Goal: Task Accomplishment & Management: Complete application form

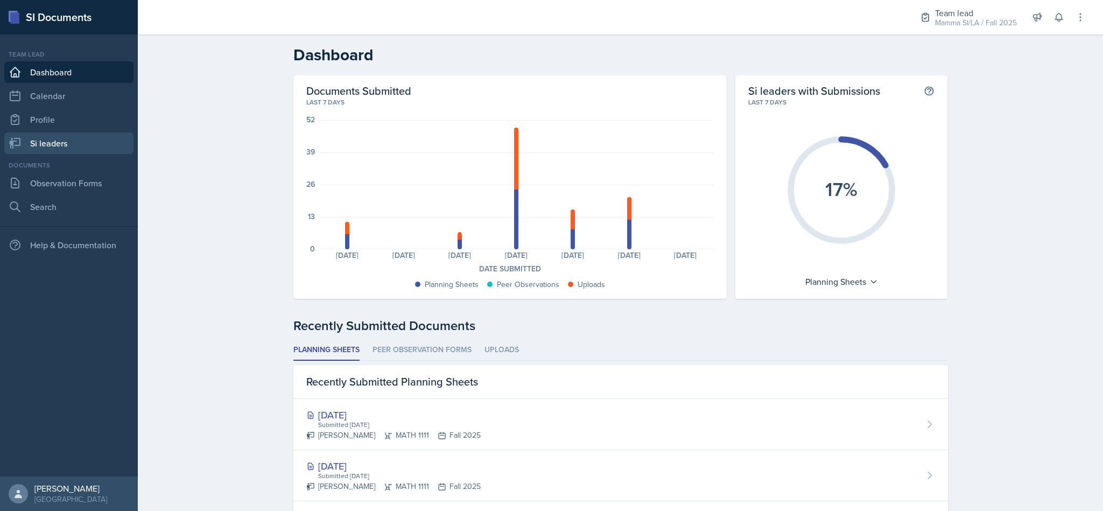
click at [45, 152] on link "Si leaders" at bounding box center [68, 143] width 129 height 22
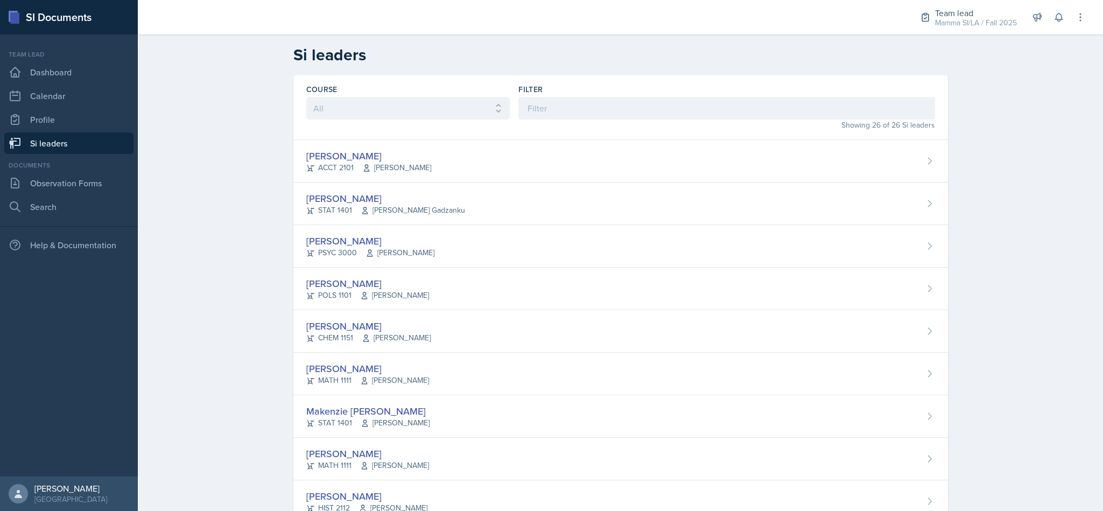
click at [549, 141] on div "Becca Adams ACCT 2101 Andrew Trotman" at bounding box center [620, 161] width 655 height 43
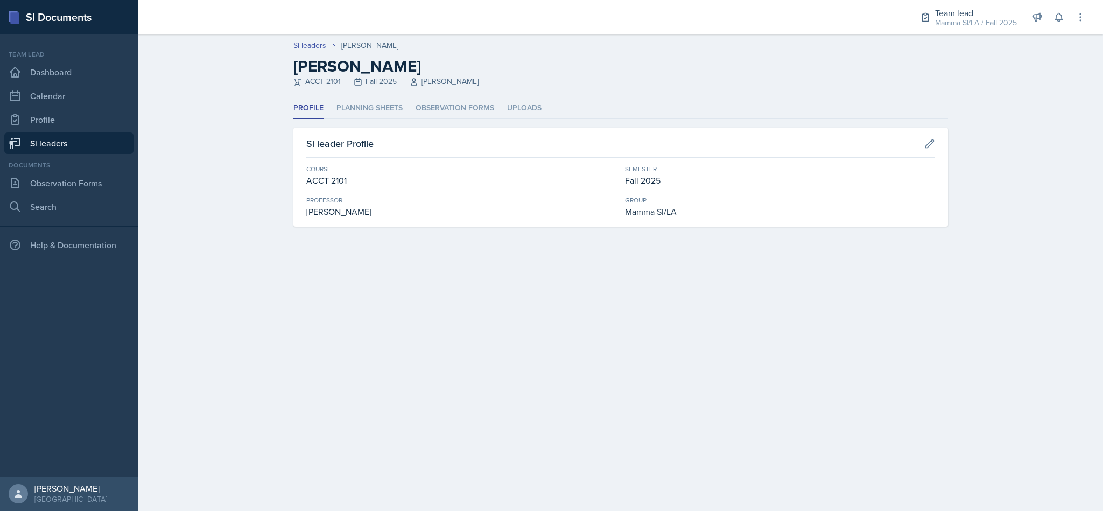
click at [464, 112] on li "Observation Forms" at bounding box center [455, 108] width 79 height 21
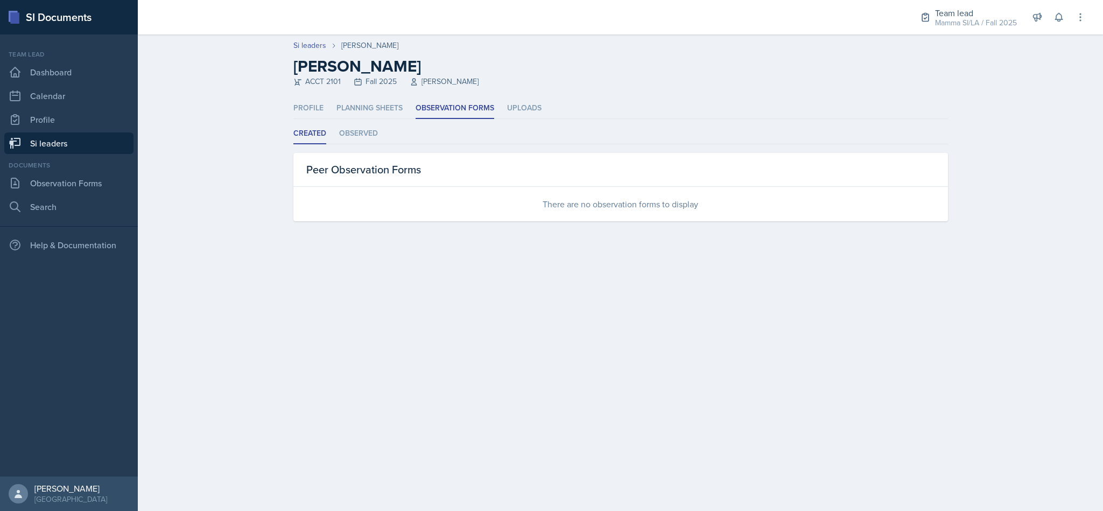
click at [537, 107] on li "Uploads" at bounding box center [524, 108] width 34 height 21
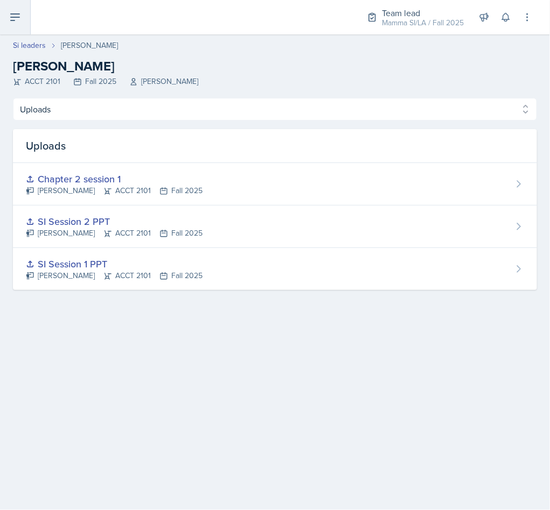
click at [13, 22] on icon at bounding box center [15, 17] width 13 height 13
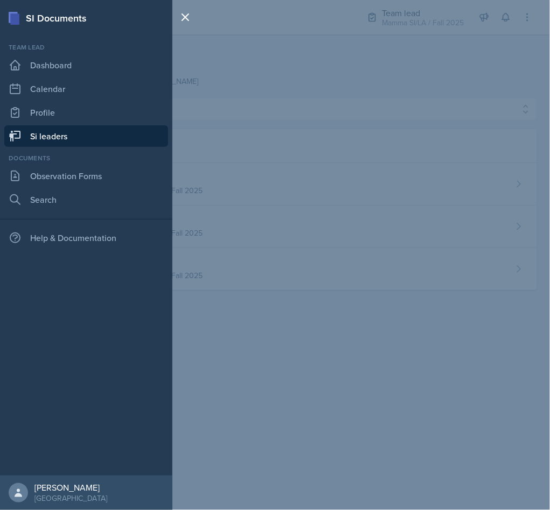
click at [101, 129] on link "Si leaders" at bounding box center [86, 136] width 164 height 22
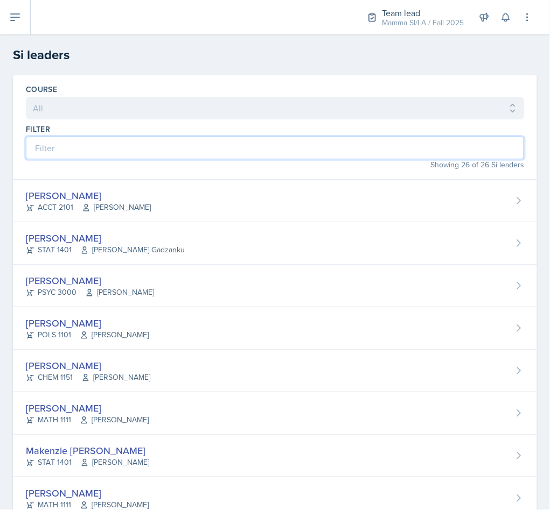
click at [127, 156] on input at bounding box center [275, 148] width 498 height 23
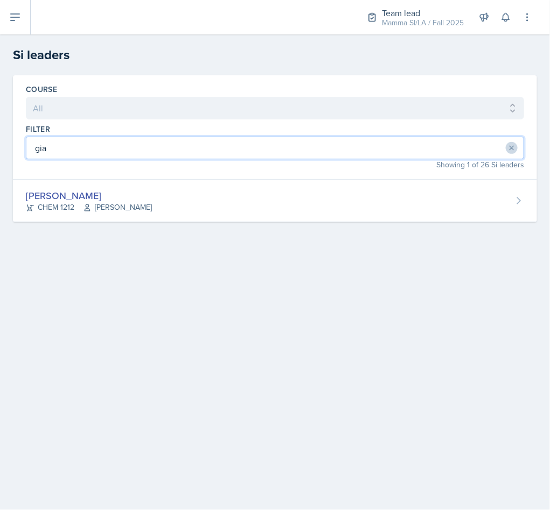
type input "gia"
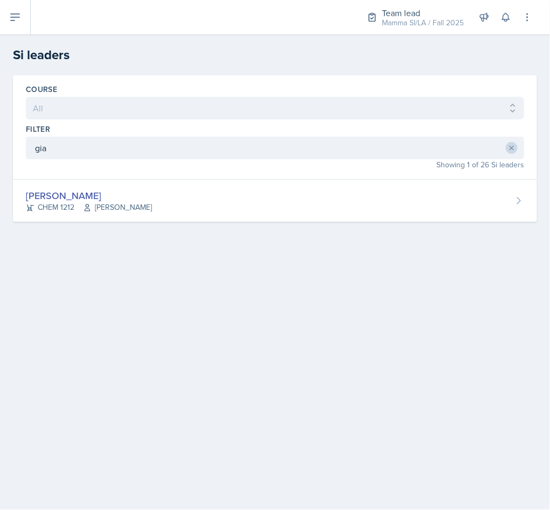
click at [128, 220] on div "Gia Luu CHEM 1212 Bharat Baruah" at bounding box center [275, 201] width 524 height 43
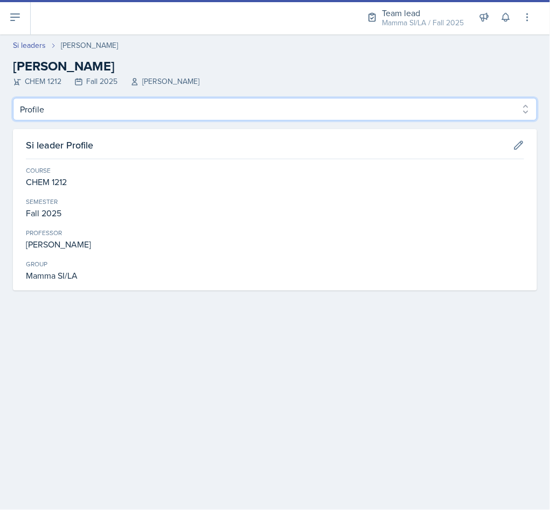
click at [120, 114] on select "Profile Planning Sheets Observation Forms Uploads" at bounding box center [275, 109] width 524 height 23
select select "Planning Sheets"
click at [13, 98] on select "Profile Planning Sheets Observation Forms Uploads" at bounding box center [275, 109] width 524 height 23
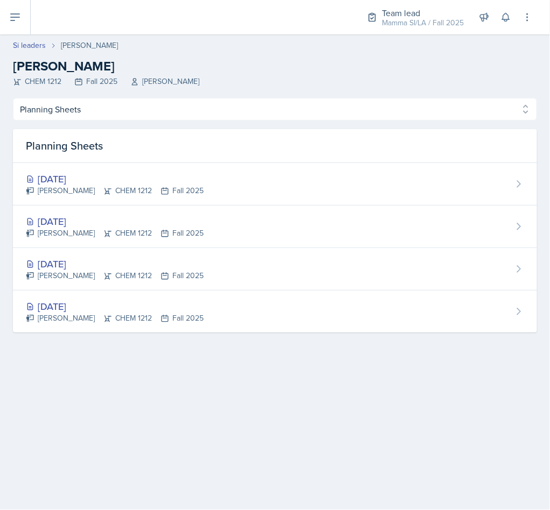
click at [139, 184] on div "[DATE]" at bounding box center [115, 179] width 178 height 15
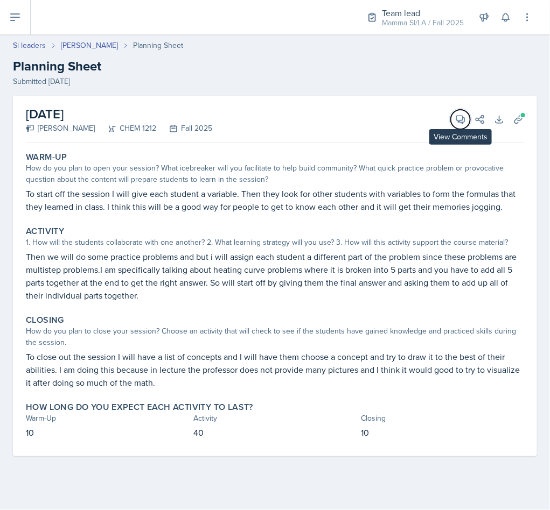
click at [462, 118] on icon at bounding box center [460, 119] width 11 height 11
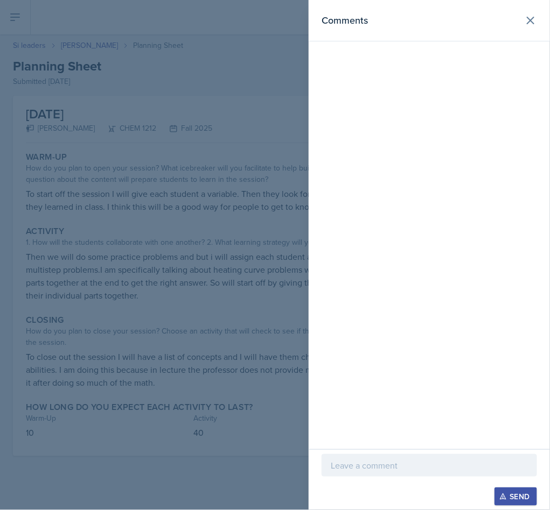
click at [521, 27] on div "Comments" at bounding box center [428, 20] width 215 height 15
click at [523, 23] on button at bounding box center [531, 21] width 22 height 22
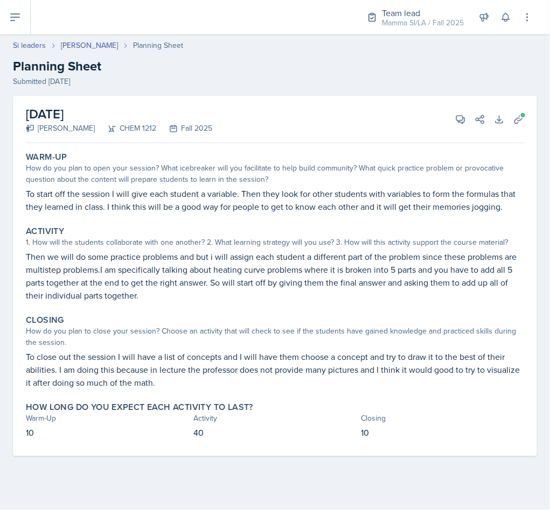
click at [31, 45] on link "Si leaders" at bounding box center [29, 45] width 33 height 11
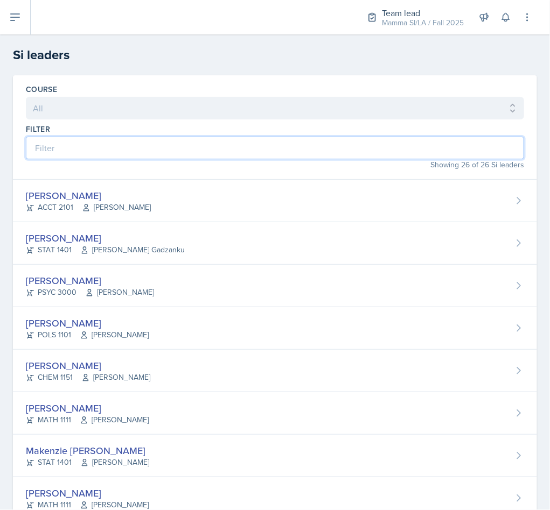
click at [197, 150] on input at bounding box center [275, 148] width 498 height 23
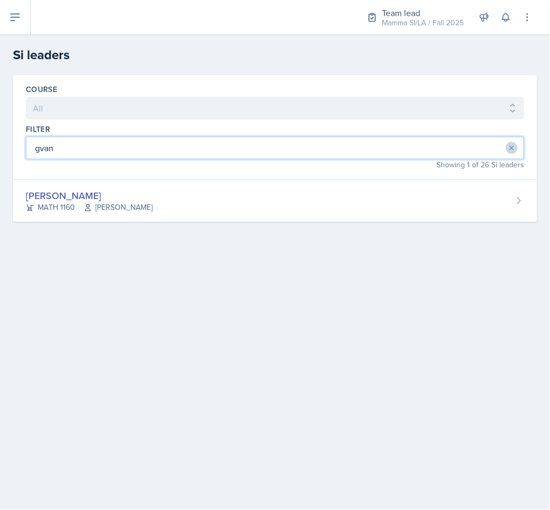
type input "gvan"
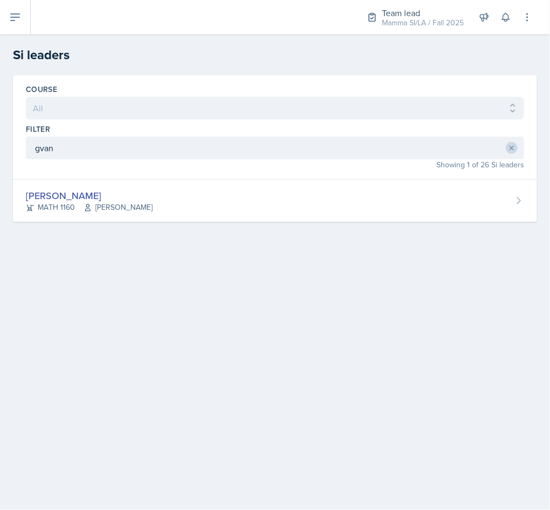
click at [217, 185] on div "Gvantsa Kiknavelidze MATH 1160 Irina Pashchenko" at bounding box center [275, 201] width 524 height 43
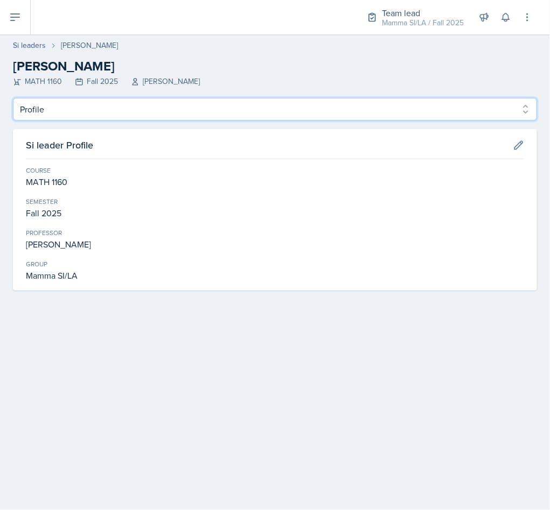
click at [78, 117] on select "Profile Planning Sheets Observation Forms Uploads" at bounding box center [275, 109] width 524 height 23
select select "Planning Sheets"
click at [13, 98] on select "Profile Planning Sheets Observation Forms Uploads" at bounding box center [275, 109] width 524 height 23
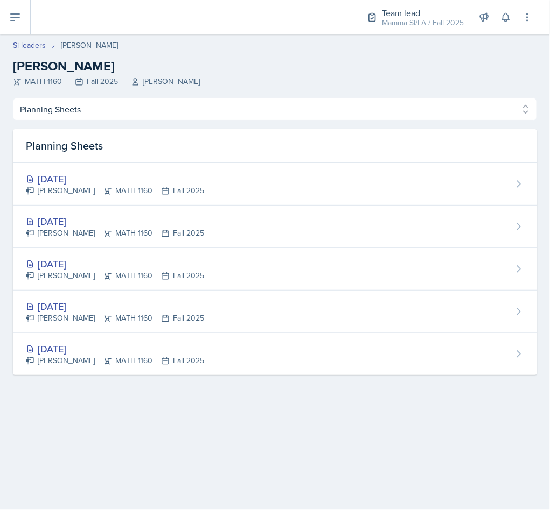
click at [179, 215] on div "[DATE]" at bounding box center [115, 221] width 178 height 15
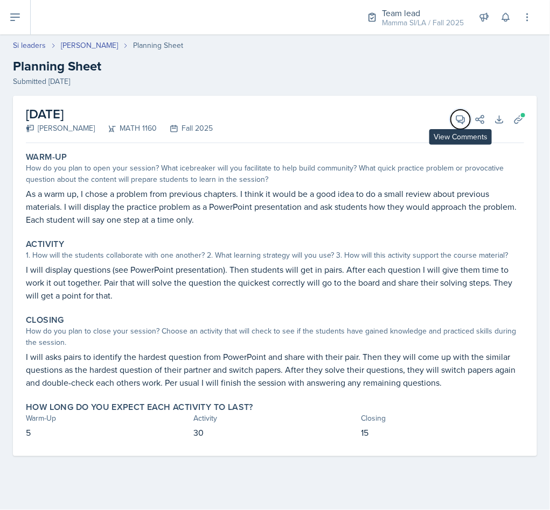
click at [460, 118] on icon at bounding box center [460, 119] width 11 height 11
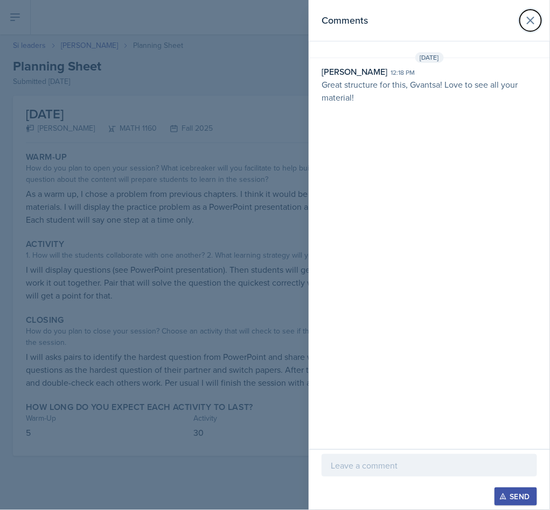
click at [534, 23] on icon at bounding box center [530, 20] width 13 height 13
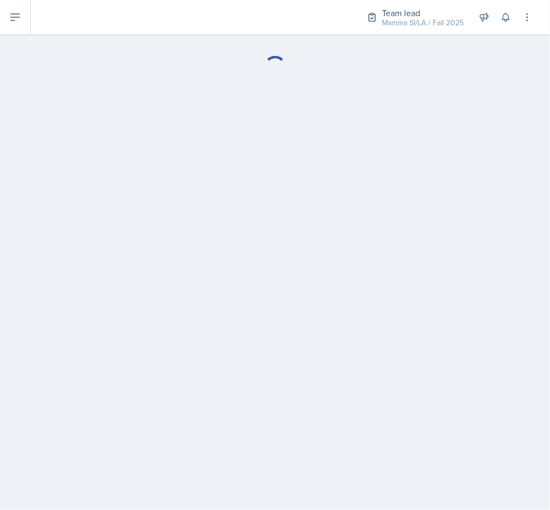
select select "Planning Sheets"
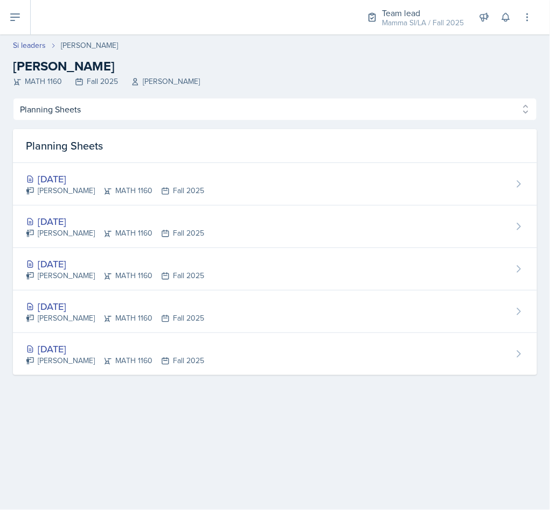
click at [92, 183] on div "[DATE]" at bounding box center [115, 179] width 178 height 15
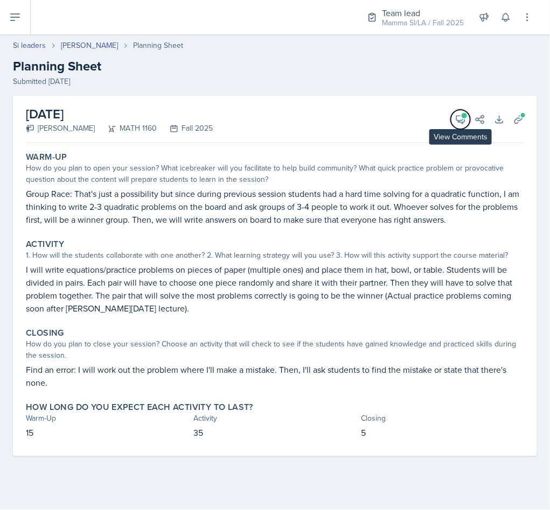
click at [458, 116] on icon at bounding box center [461, 120] width 8 height 8
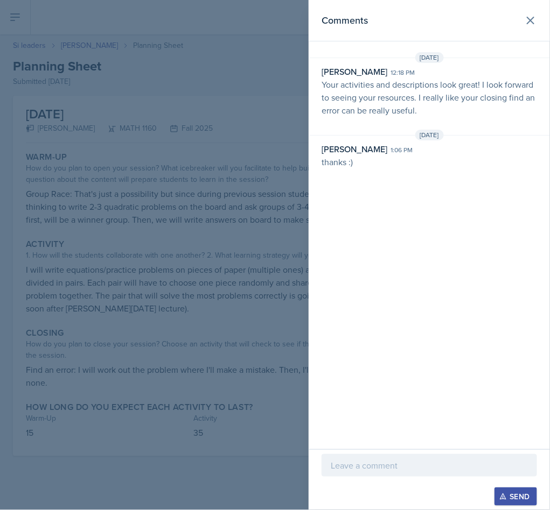
click at [545, 22] on header "Comments" at bounding box center [429, 20] width 241 height 41
click at [536, 18] on icon at bounding box center [530, 20] width 13 height 13
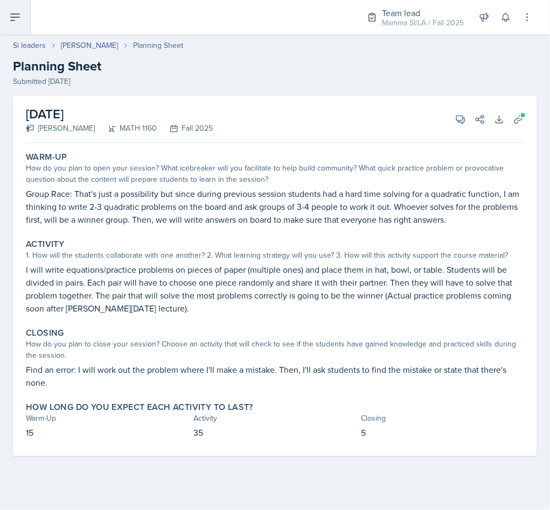
click at [19, 12] on icon at bounding box center [15, 17] width 13 height 13
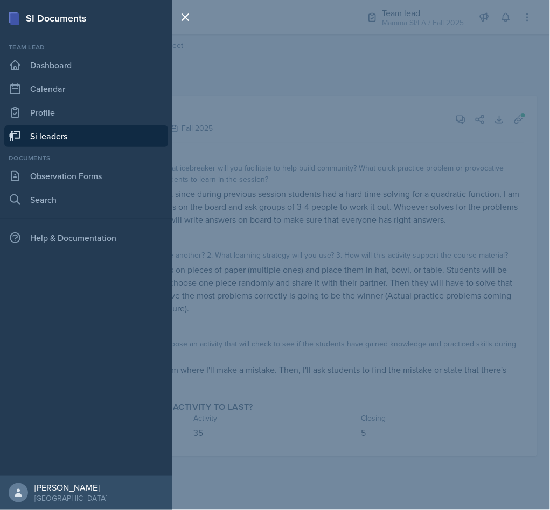
click at [111, 131] on link "Si leaders" at bounding box center [86, 136] width 164 height 22
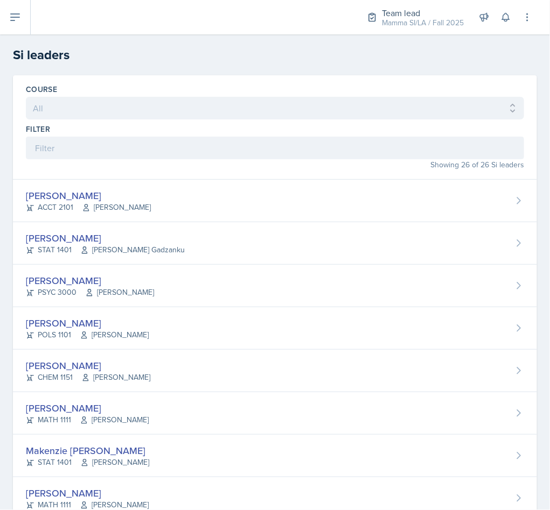
click at [285, 169] on div "Showing 26 of 26 Si leaders" at bounding box center [275, 164] width 498 height 11
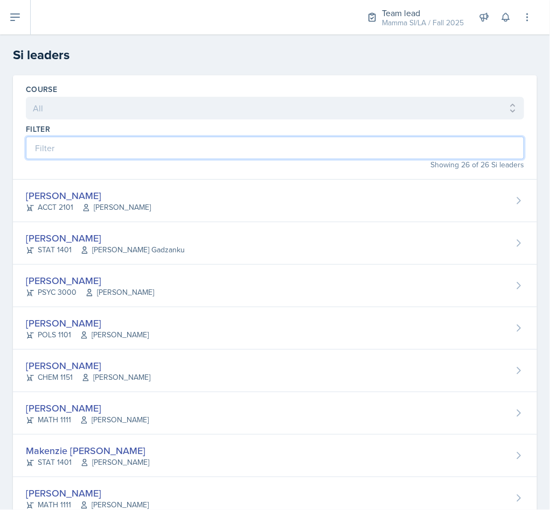
click at [288, 145] on input at bounding box center [275, 148] width 498 height 23
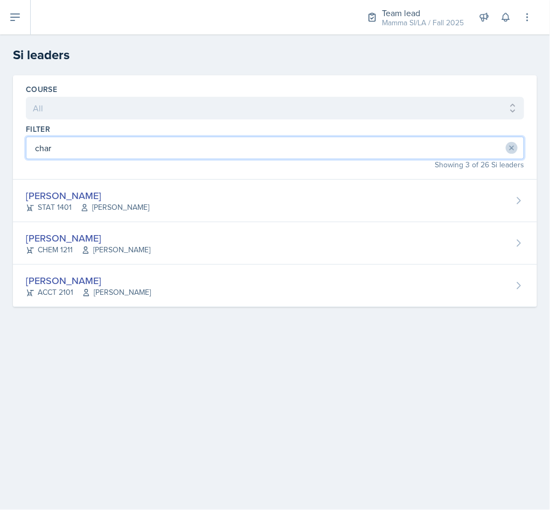
type input "char"
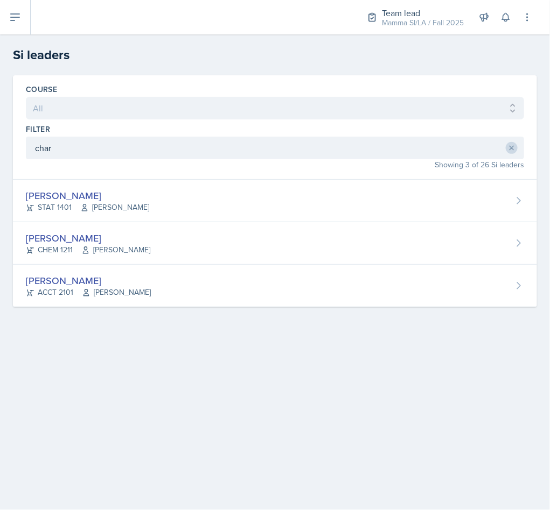
click at [208, 192] on div "Charlotte Messer STAT 1401 Sheri Johnson" at bounding box center [275, 201] width 524 height 43
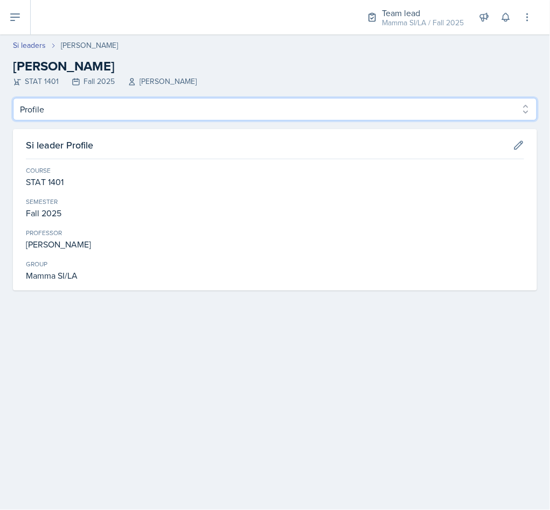
click at [90, 110] on select "Profile Planning Sheets Observation Forms Uploads" at bounding box center [275, 109] width 524 height 23
select select "Planning Sheets"
click at [13, 98] on select "Profile Planning Sheets Observation Forms Uploads" at bounding box center [275, 109] width 524 height 23
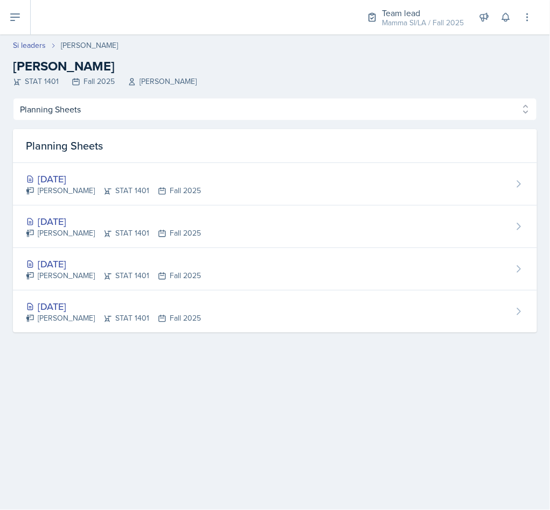
click at [194, 225] on div "[DATE]" at bounding box center [113, 221] width 175 height 15
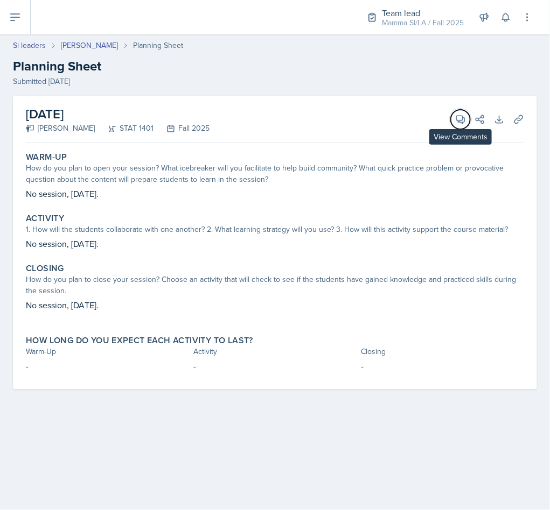
click at [460, 123] on icon at bounding box center [460, 119] width 11 height 11
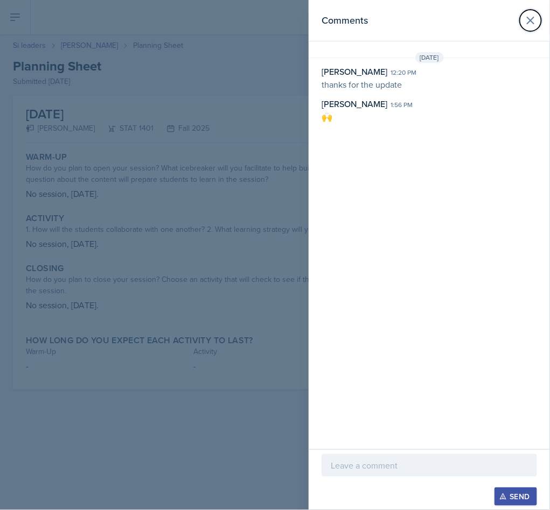
click at [535, 25] on icon at bounding box center [530, 20] width 13 height 13
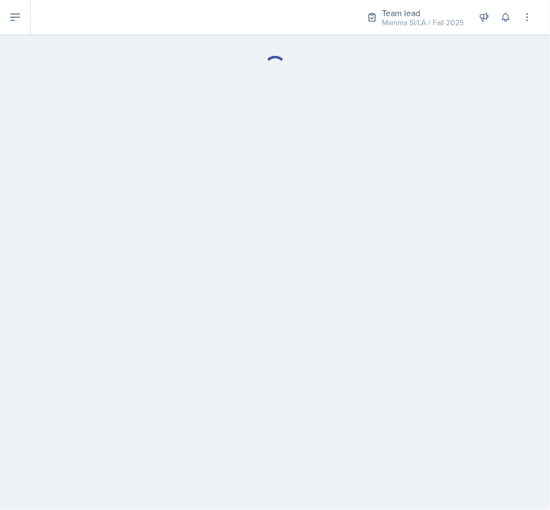
select select "Planning Sheets"
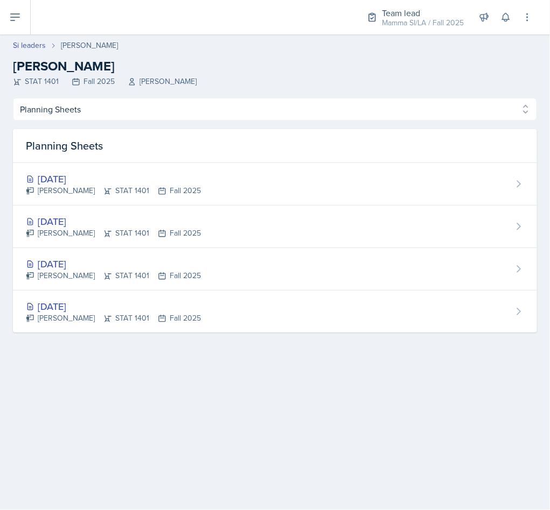
click at [130, 177] on div "[DATE]" at bounding box center [113, 179] width 175 height 15
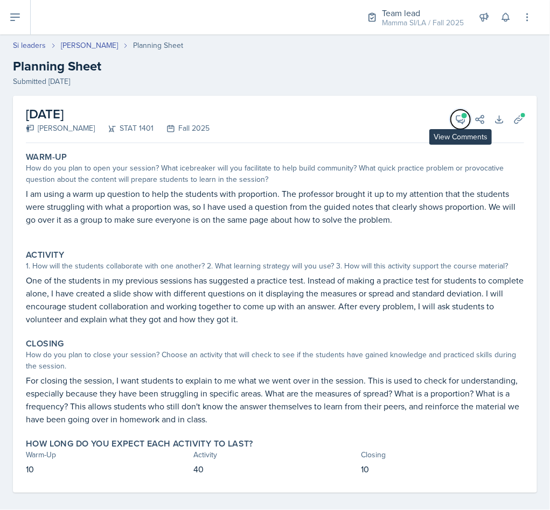
click at [455, 114] on icon at bounding box center [460, 119] width 11 height 11
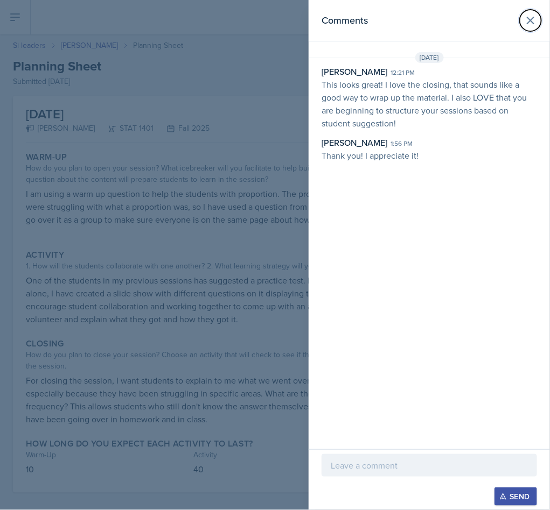
click at [532, 20] on icon at bounding box center [530, 20] width 13 height 13
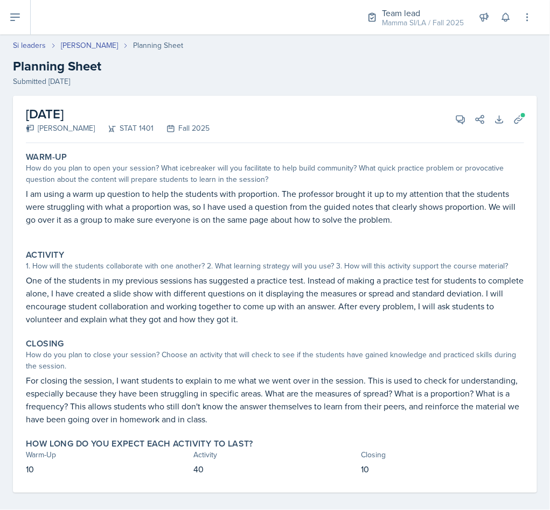
click at [23, 38] on header "Si leaders Charlotte Messer Planning Sheet Planning Sheet Submitted Aug 31st, 2…" at bounding box center [275, 63] width 550 height 69
click at [25, 44] on link "Si leaders" at bounding box center [29, 45] width 33 height 11
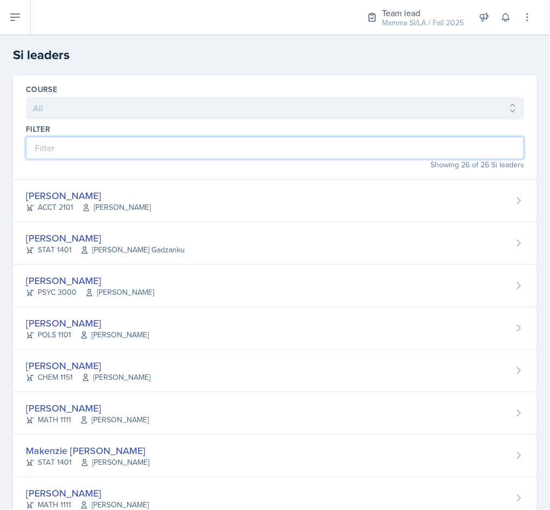
click at [162, 146] on input at bounding box center [275, 148] width 498 height 23
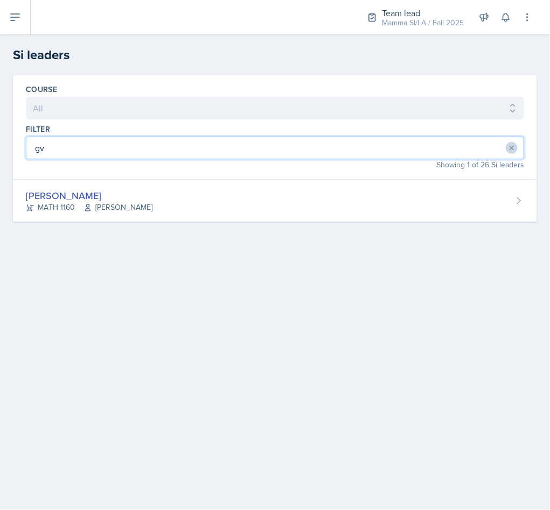
type input "gv"
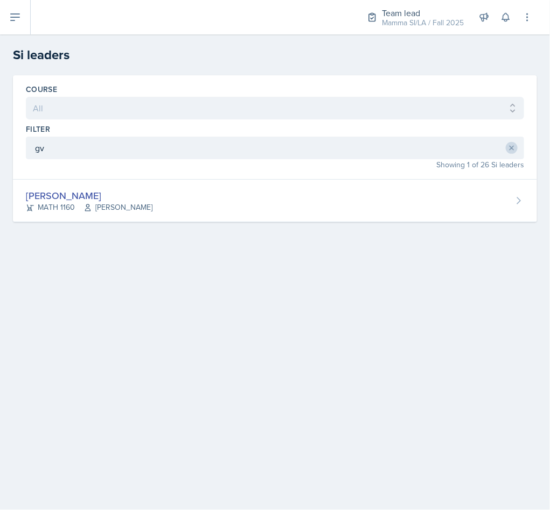
click at [185, 179] on div "Course All ACCT 2101 ACCT 2102 ACCT 4050 ANTH 1102 ANTH 3301 ARCH 1000 ARCH 100…" at bounding box center [275, 127] width 524 height 104
click at [189, 198] on div "Gvantsa Kiknavelidze MATH 1160 Irina Pashchenko" at bounding box center [275, 201] width 524 height 43
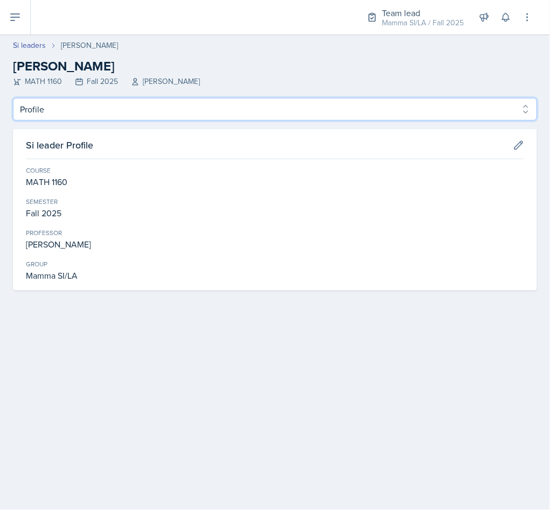
click at [174, 102] on select "Profile Planning Sheets Observation Forms Uploads" at bounding box center [275, 109] width 524 height 23
select select "Planning Sheets"
click at [13, 98] on select "Profile Planning Sheets Observation Forms Uploads" at bounding box center [275, 109] width 524 height 23
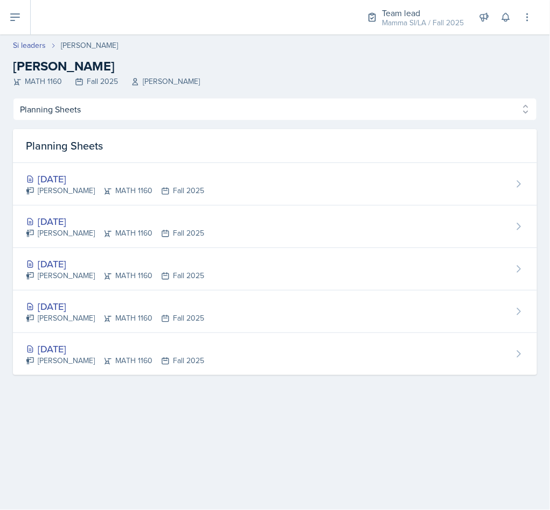
click at [204, 178] on div "[DATE]" at bounding box center [115, 179] width 178 height 15
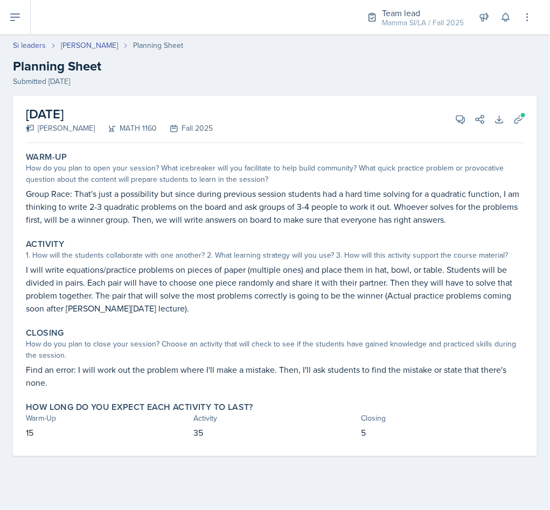
click at [460, 130] on div "September 4th, 2025 Gvantsa Kiknavelidze MATH 1160 Fall 2025 View Comments Comm…" at bounding box center [275, 119] width 498 height 47
click at [460, 110] on button "View Comments" at bounding box center [460, 119] width 19 height 19
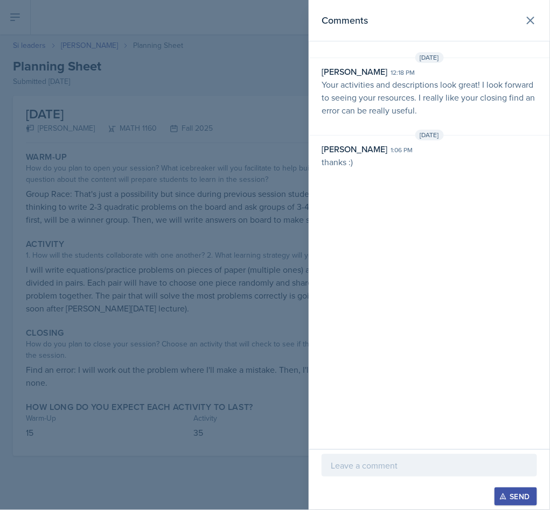
click at [426, 111] on p "Your activities and descriptions look great! I look forward to seeing your reso…" at bounding box center [428, 97] width 215 height 39
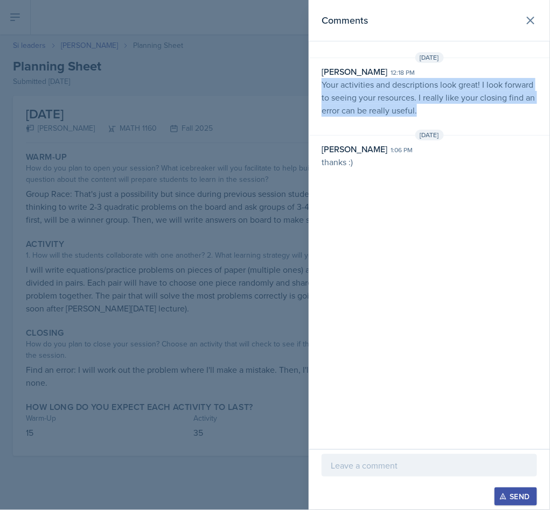
drag, startPoint x: 425, startPoint y: 111, endPoint x: 317, endPoint y: 88, distance: 111.3
click at [317, 88] on div "Becca Adams 12:18 pm Your activities and descriptions look great! I look forwar…" at bounding box center [429, 96] width 241 height 62
copy p "Your activities and descriptions look great! I look forward to seeing your reso…"
click at [529, 23] on icon at bounding box center [530, 20] width 6 height 6
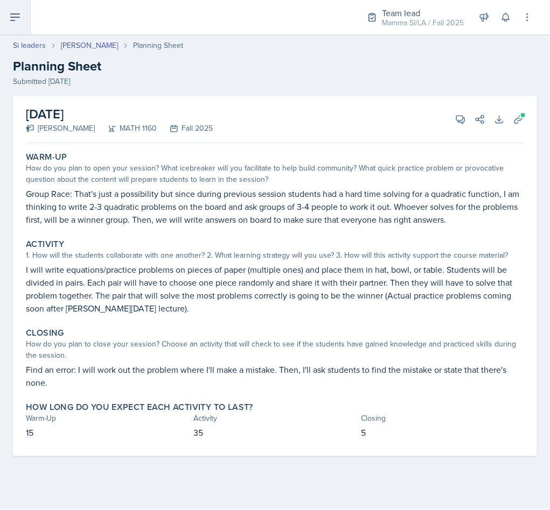
click at [11, 19] on icon at bounding box center [15, 17] width 13 height 13
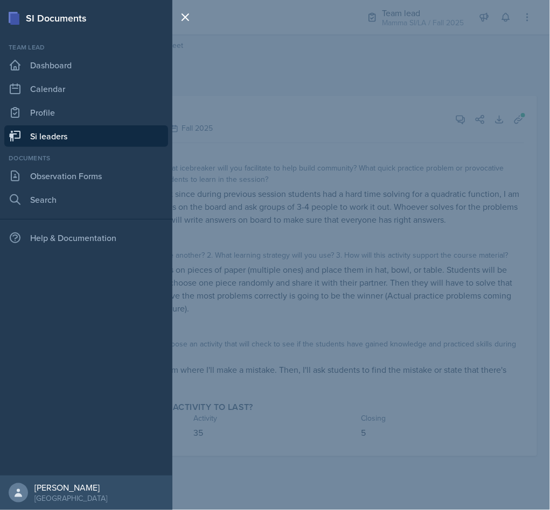
click at [85, 131] on link "Si leaders" at bounding box center [86, 136] width 164 height 22
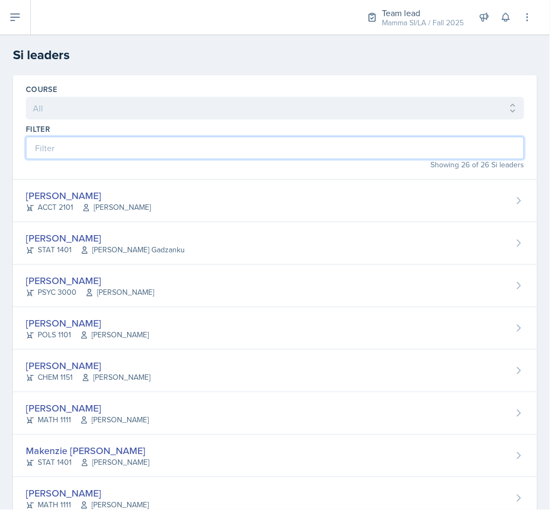
click at [279, 137] on input at bounding box center [275, 148] width 498 height 23
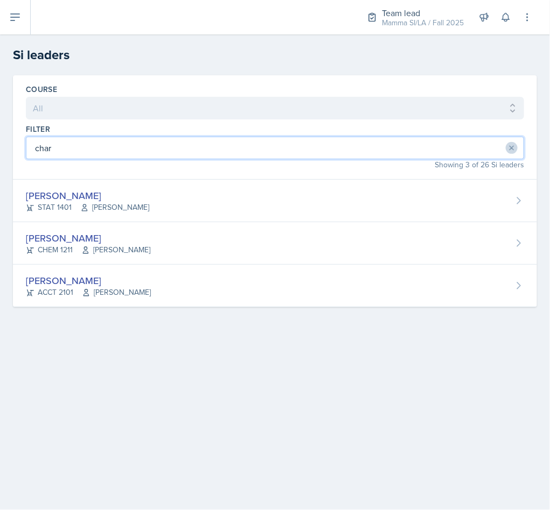
type input "char"
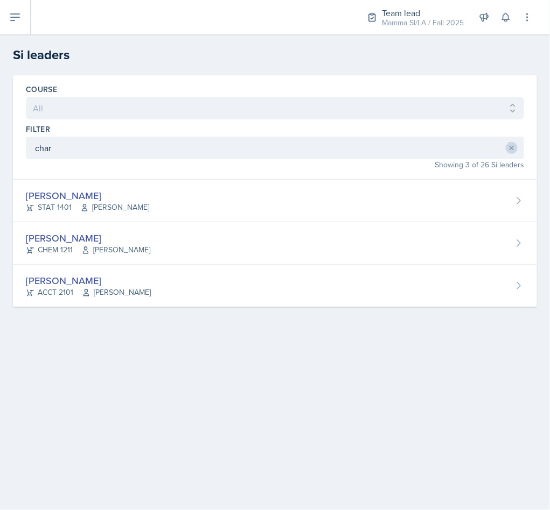
click at [263, 194] on div "Charlotte Messer STAT 1401 Sheri Johnson" at bounding box center [275, 201] width 524 height 43
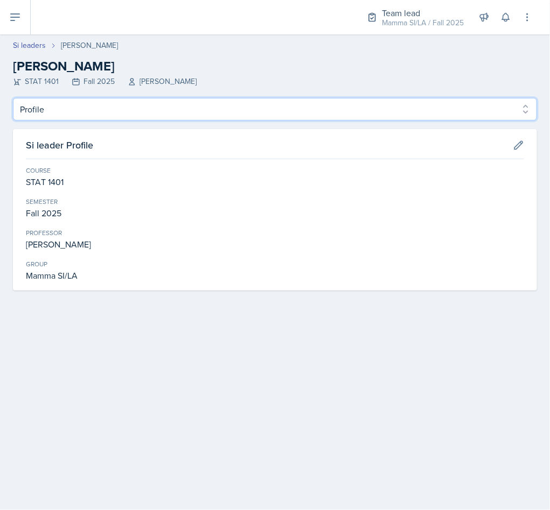
click at [154, 105] on select "Profile Planning Sheets Observation Forms Uploads" at bounding box center [275, 109] width 524 height 23
select select "Planning Sheets"
click at [13, 98] on select "Profile Planning Sheets Observation Forms Uploads" at bounding box center [275, 109] width 524 height 23
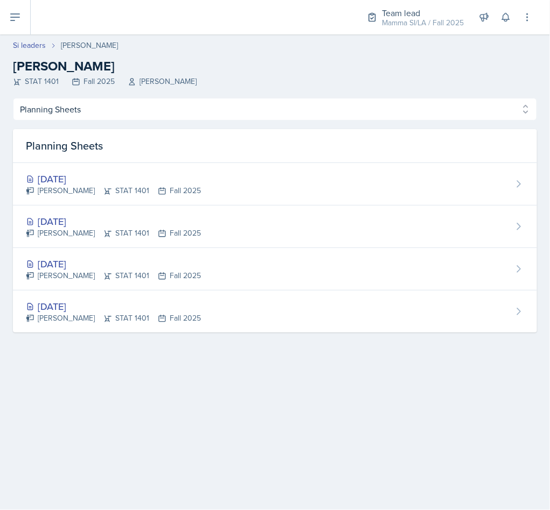
click at [149, 176] on div "[DATE]" at bounding box center [113, 179] width 175 height 15
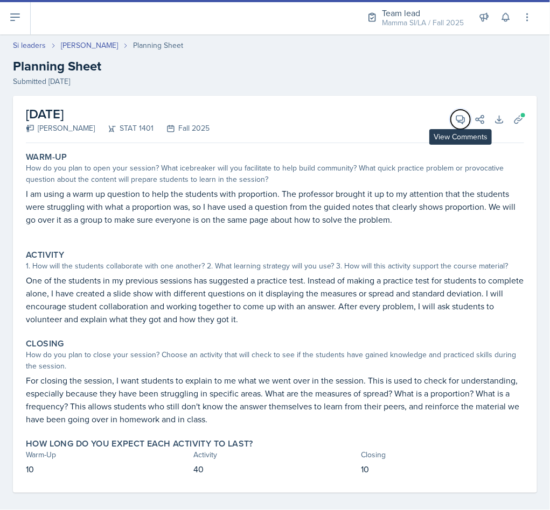
click at [455, 120] on icon at bounding box center [460, 119] width 11 height 11
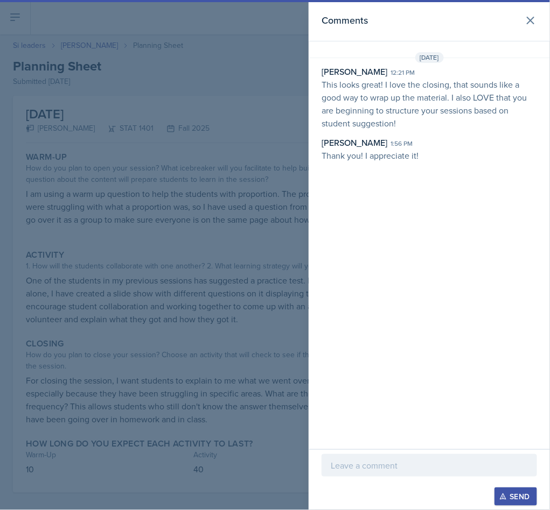
click at [406, 106] on p "This looks great! I love the closing, that sounds like a good way to wrap up th…" at bounding box center [428, 104] width 215 height 52
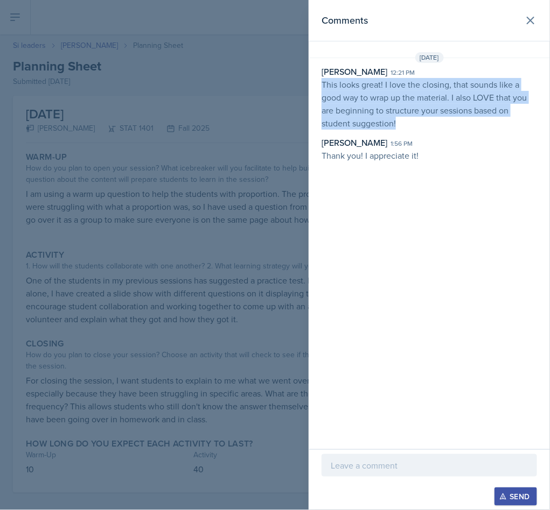
drag, startPoint x: 397, startPoint y: 125, endPoint x: 324, endPoint y: 87, distance: 82.8
click at [324, 87] on p "This looks great! I love the closing, that sounds like a good way to wrap up th…" at bounding box center [428, 104] width 215 height 52
copy p "This looks great! I love the closing, that sounds like a good way to wrap up th…"
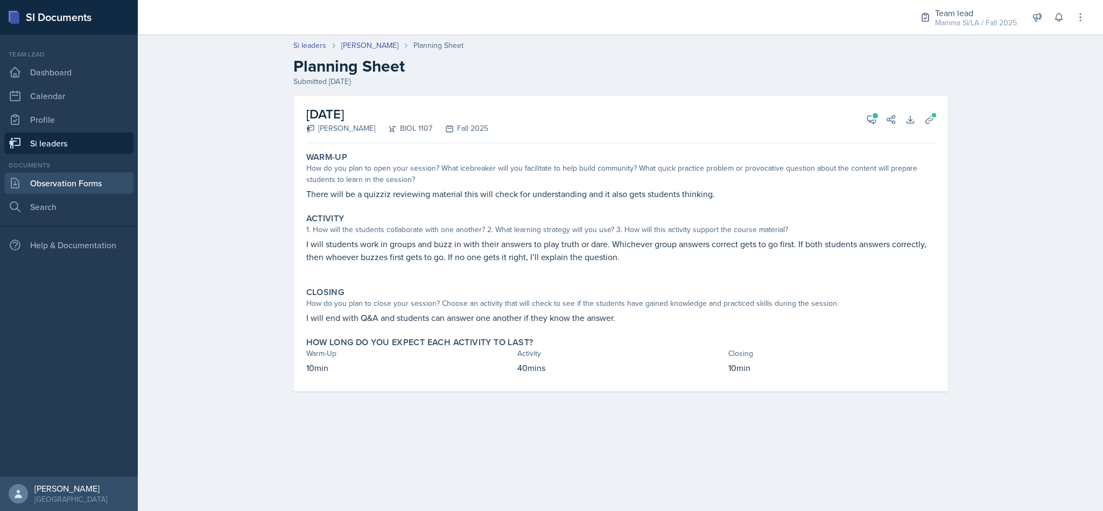
click at [76, 184] on link "Observation Forms" at bounding box center [68, 183] width 129 height 22
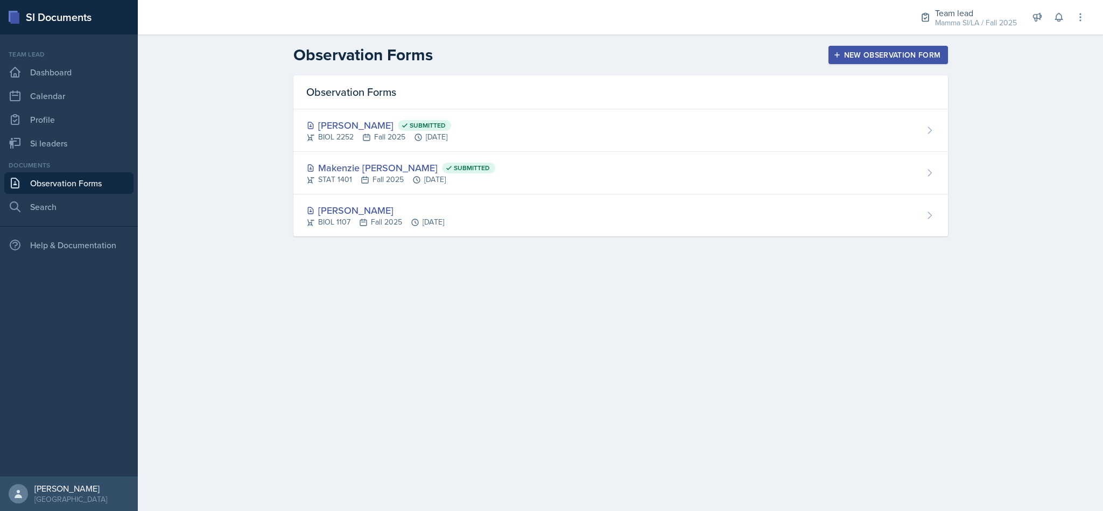
click at [428, 208] on div "[PERSON_NAME]" at bounding box center [375, 210] width 138 height 15
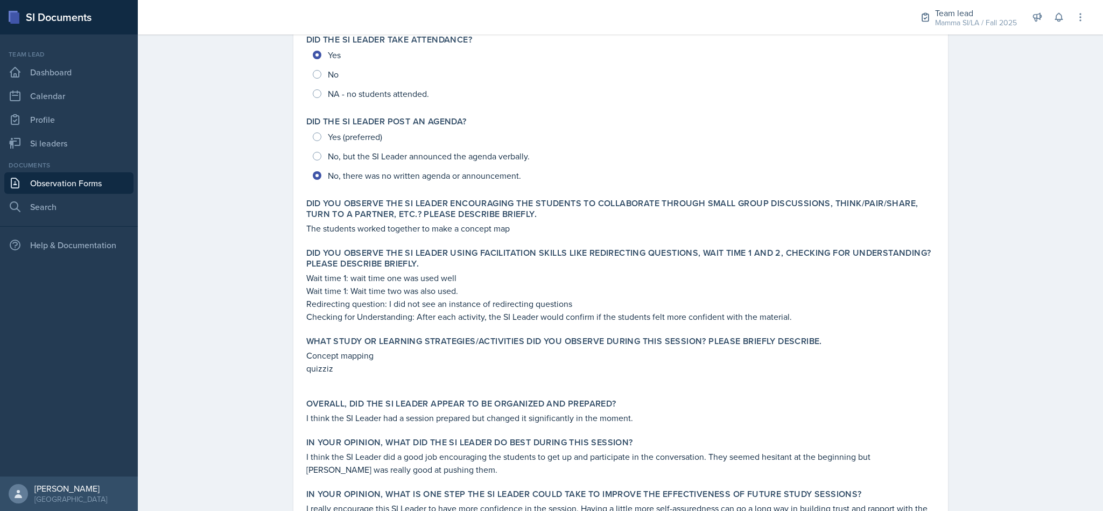
scroll to position [342, 0]
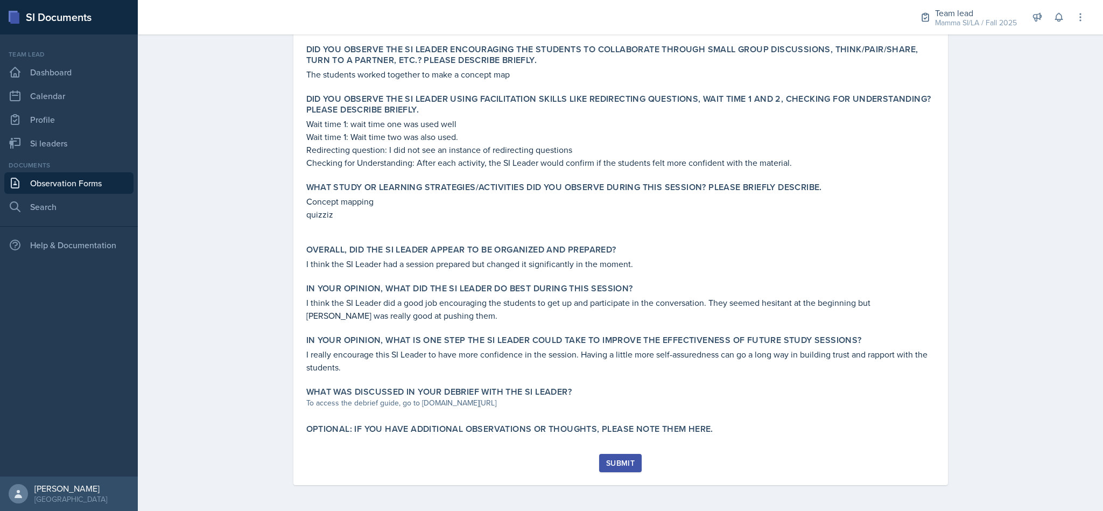
click at [457, 390] on label "What was discussed in your debrief with the SI Leader?" at bounding box center [439, 392] width 266 height 11
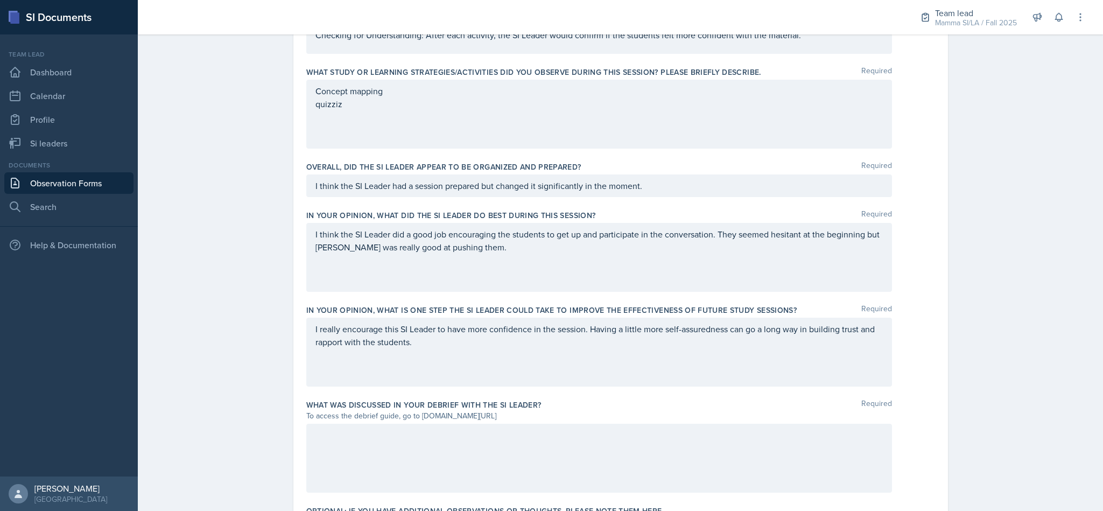
scroll to position [624, 0]
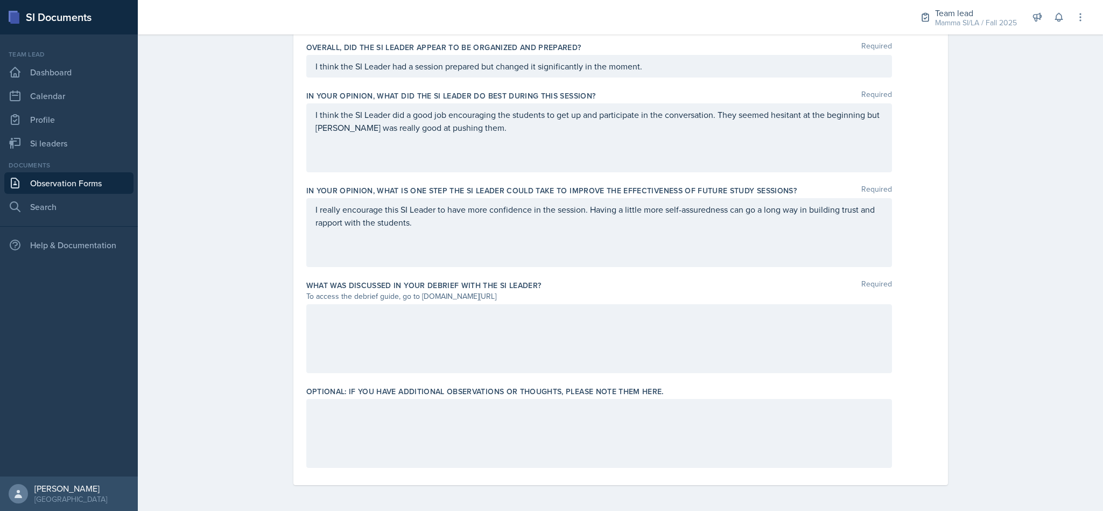
click at [422, 312] on div at bounding box center [599, 338] width 586 height 69
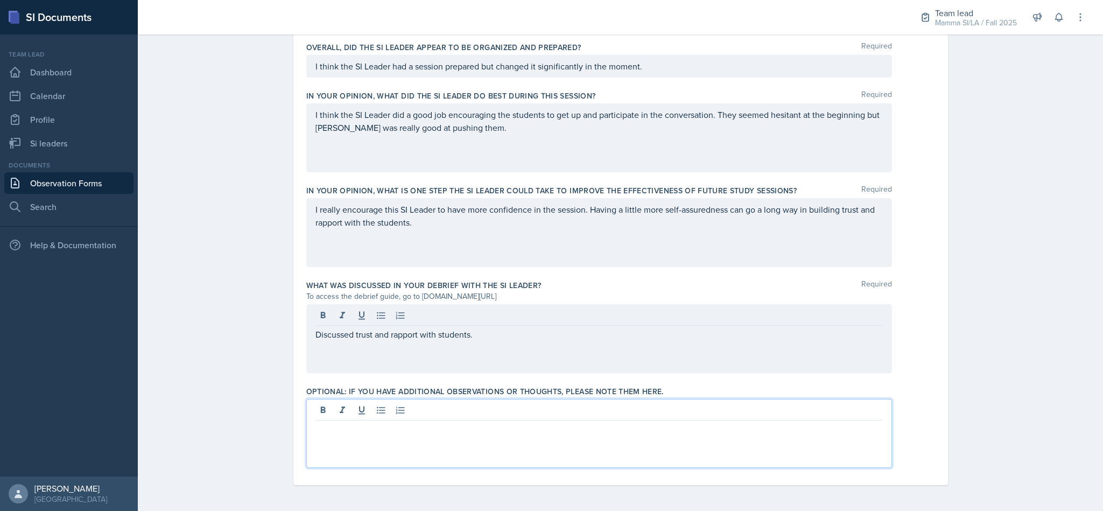
click at [404, 417] on div at bounding box center [599, 433] width 586 height 69
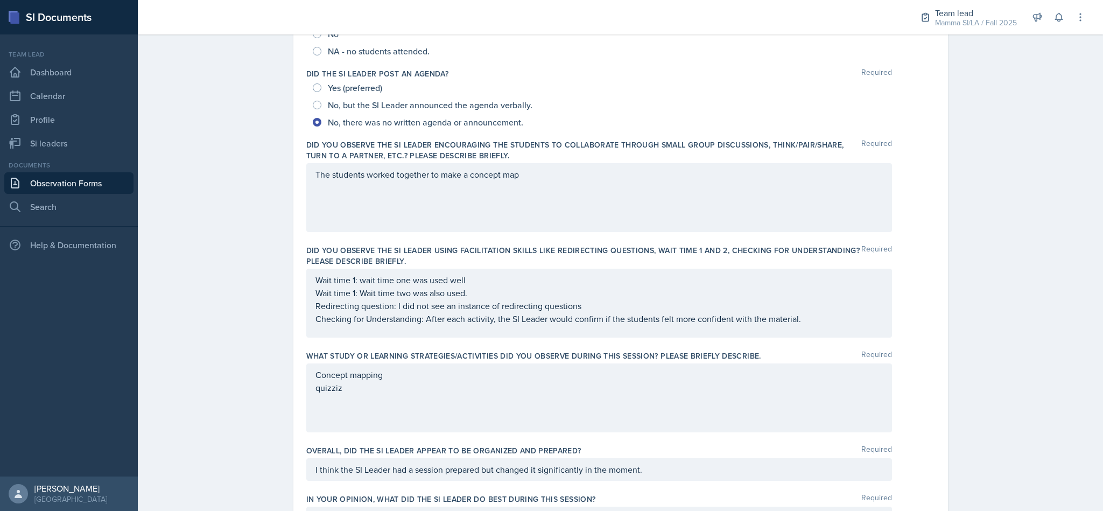
scroll to position [59, 0]
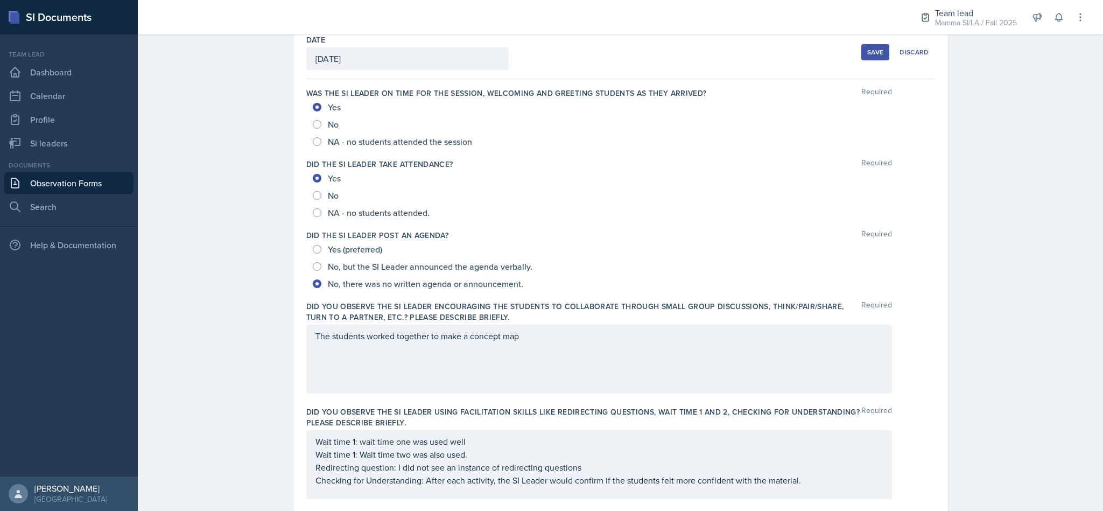
click at [871, 50] on div "Save" at bounding box center [875, 52] width 16 height 9
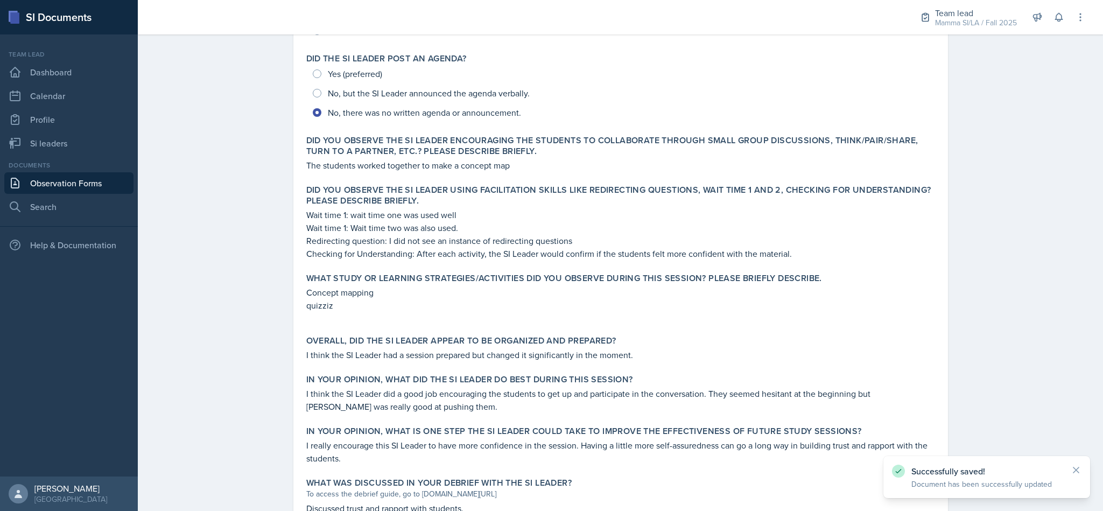
scroll to position [368, 0]
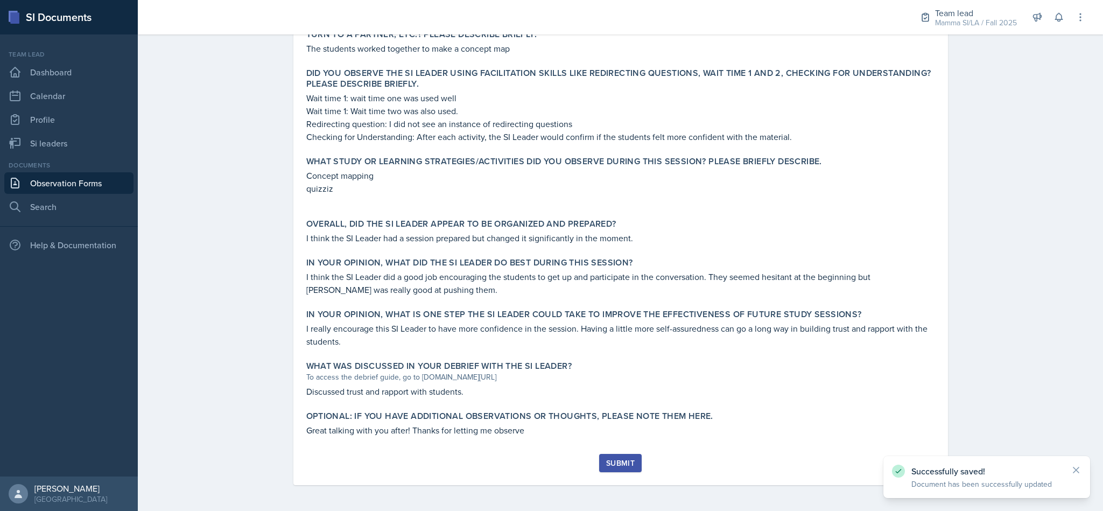
click at [624, 456] on button "Submit" at bounding box center [620, 463] width 43 height 18
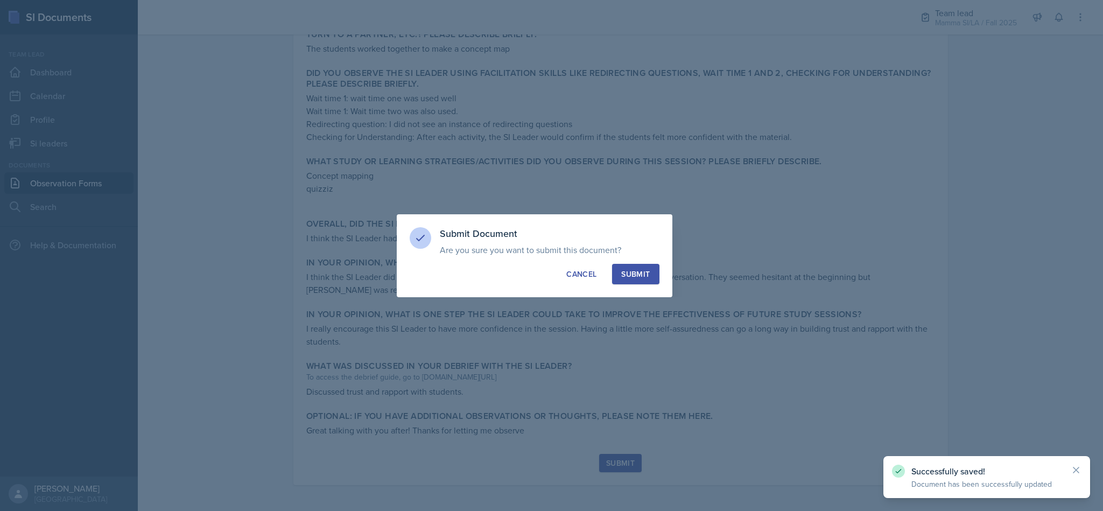
click at [643, 270] on div "Submit" at bounding box center [635, 274] width 29 height 11
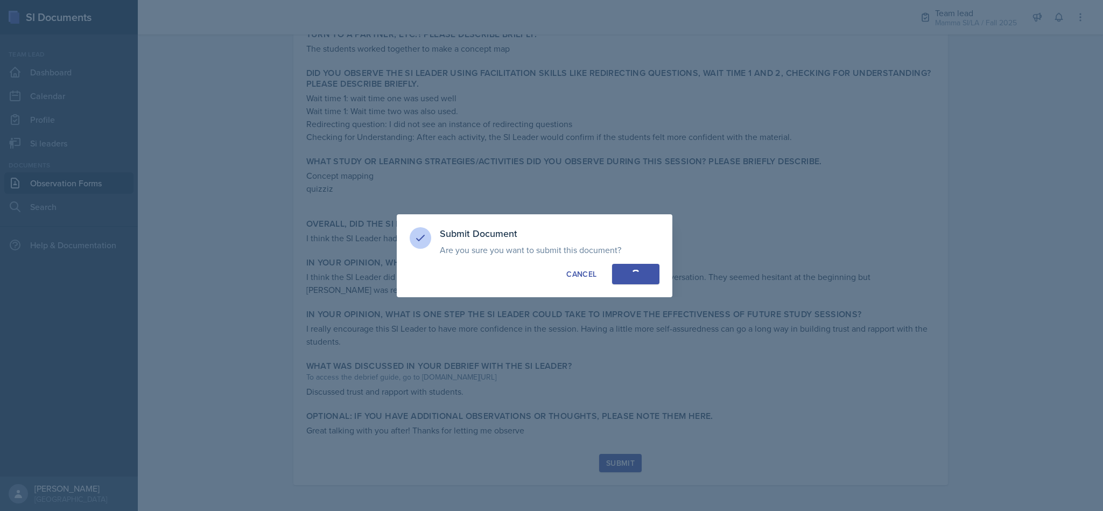
radio input "true"
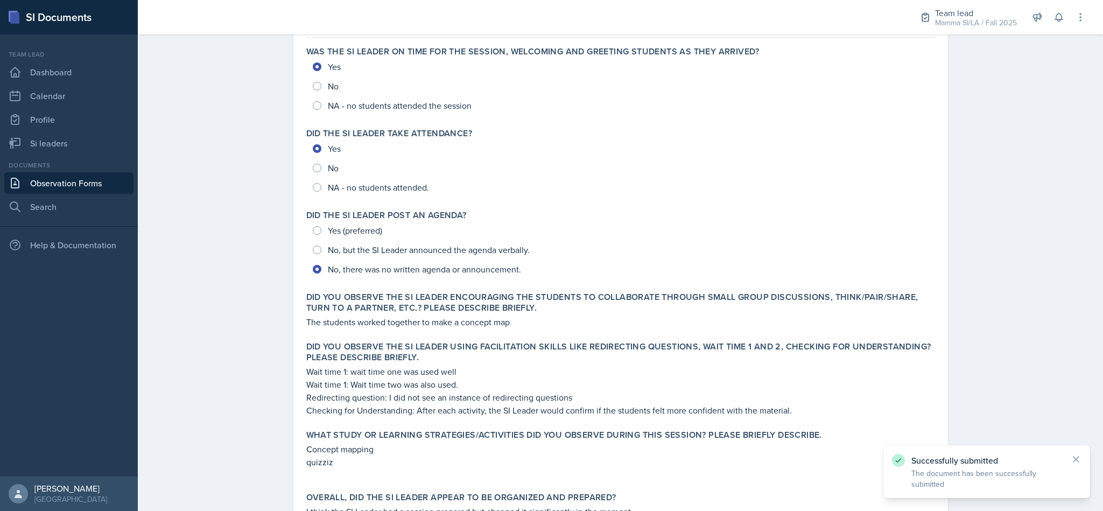
scroll to position [0, 0]
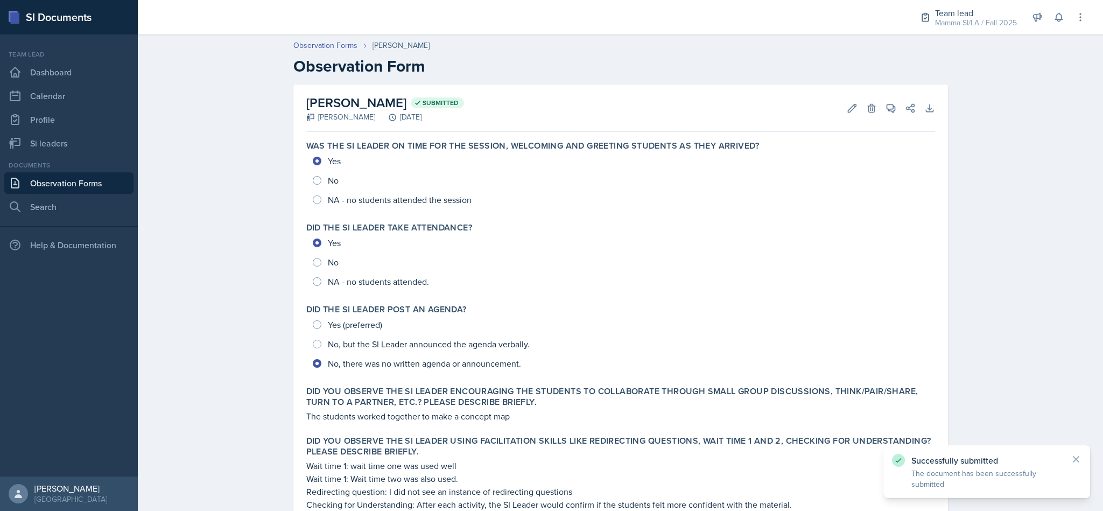
click at [81, 180] on link "Observation Forms" at bounding box center [68, 183] width 129 height 22
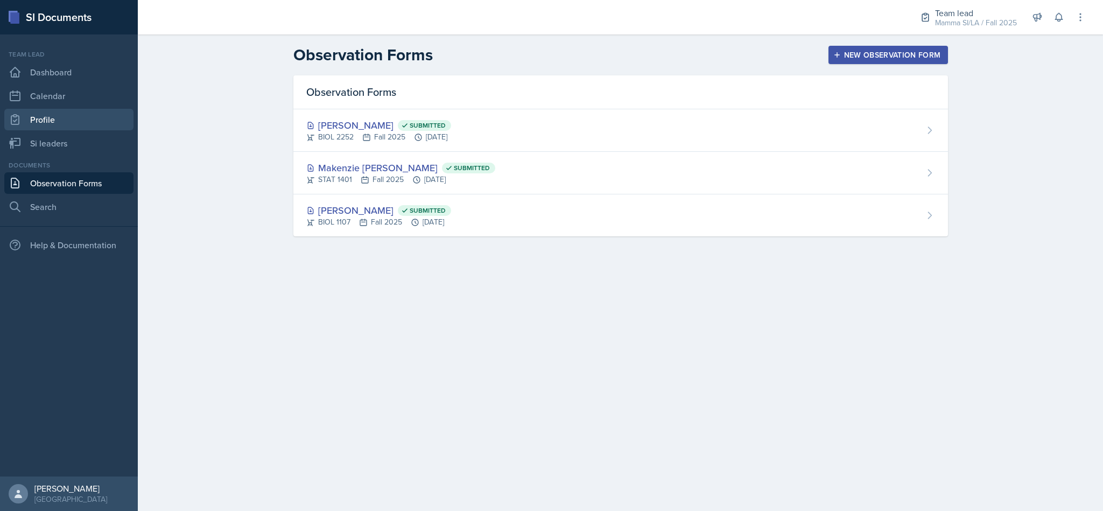
click at [60, 128] on link "Profile" at bounding box center [68, 120] width 129 height 22
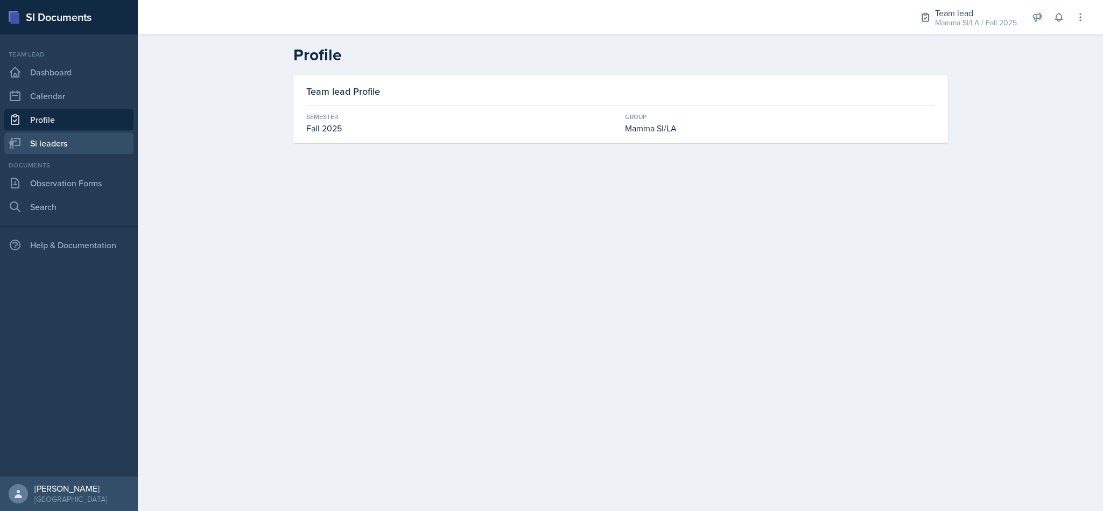
click at [60, 134] on link "Si leaders" at bounding box center [68, 143] width 129 height 22
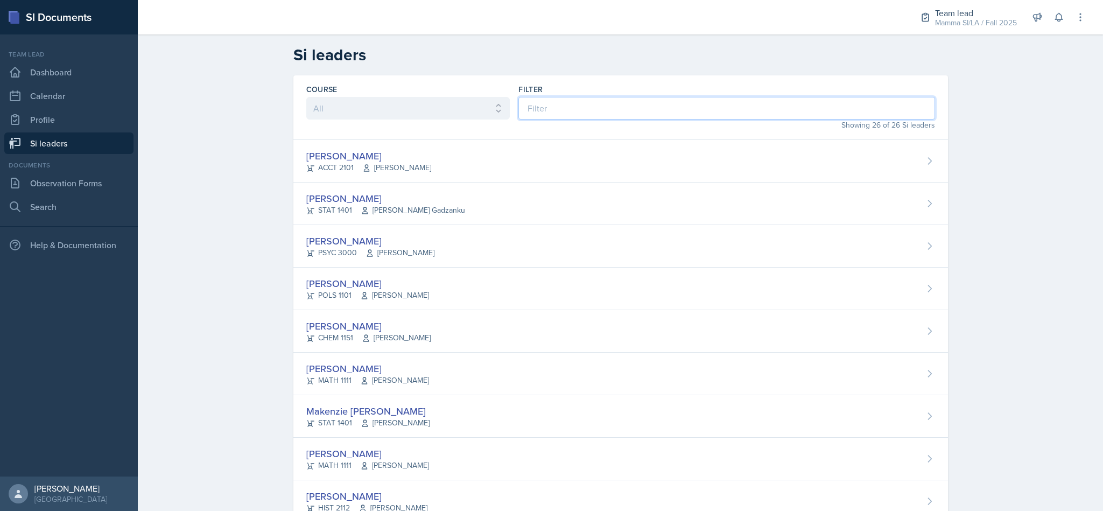
click at [612, 102] on input at bounding box center [726, 108] width 416 height 23
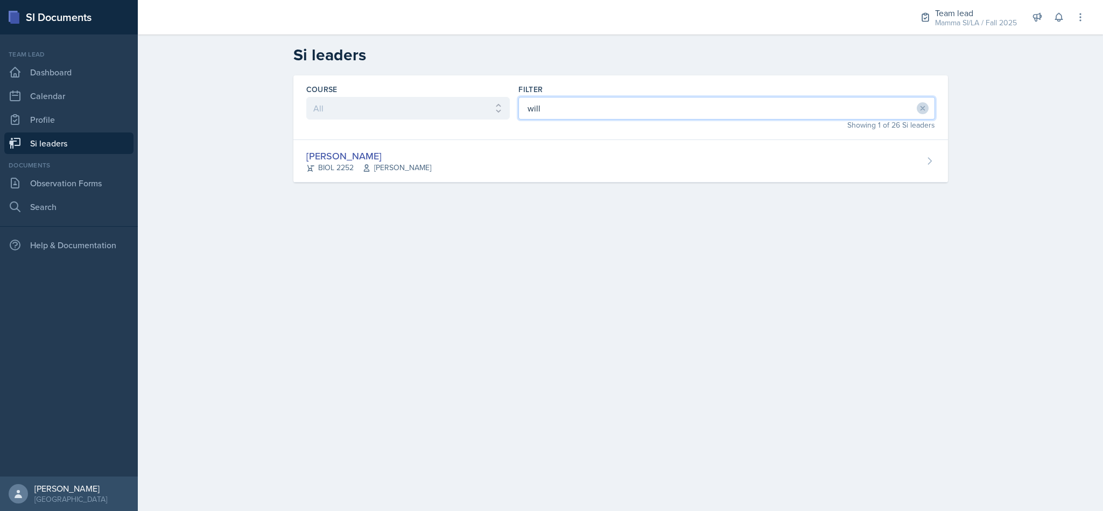
type input "will"
click at [605, 157] on div "[PERSON_NAME] BIOL 2252 [PERSON_NAME]" at bounding box center [620, 161] width 655 height 43
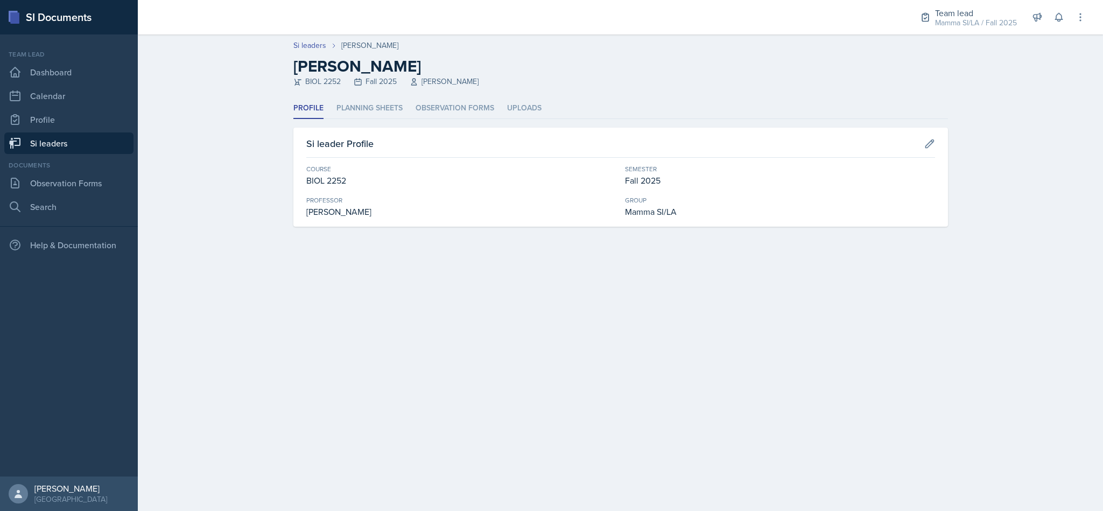
click at [369, 111] on li "Planning Sheets" at bounding box center [370, 108] width 66 height 21
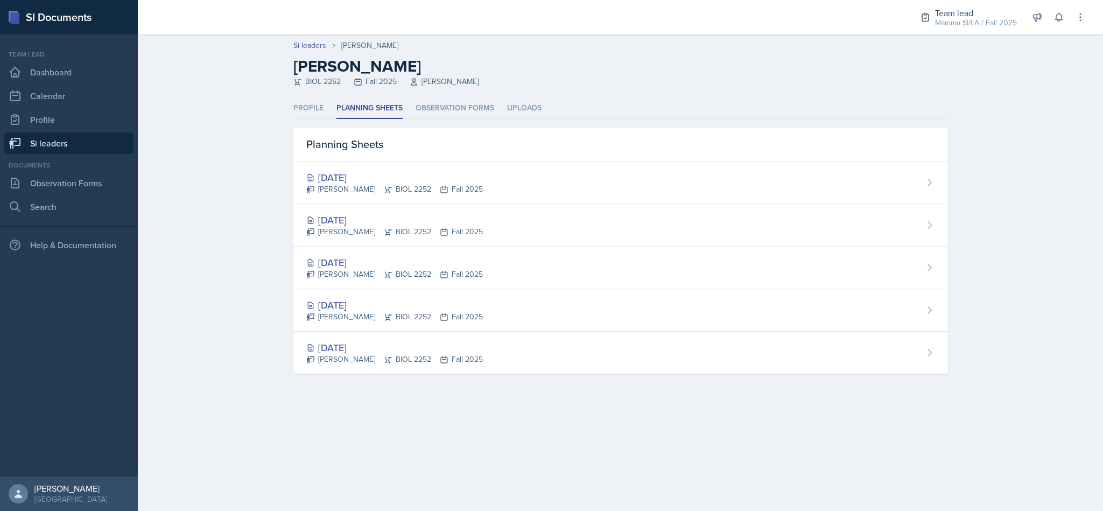
click at [438, 180] on div "[DATE]" at bounding box center [394, 177] width 177 height 15
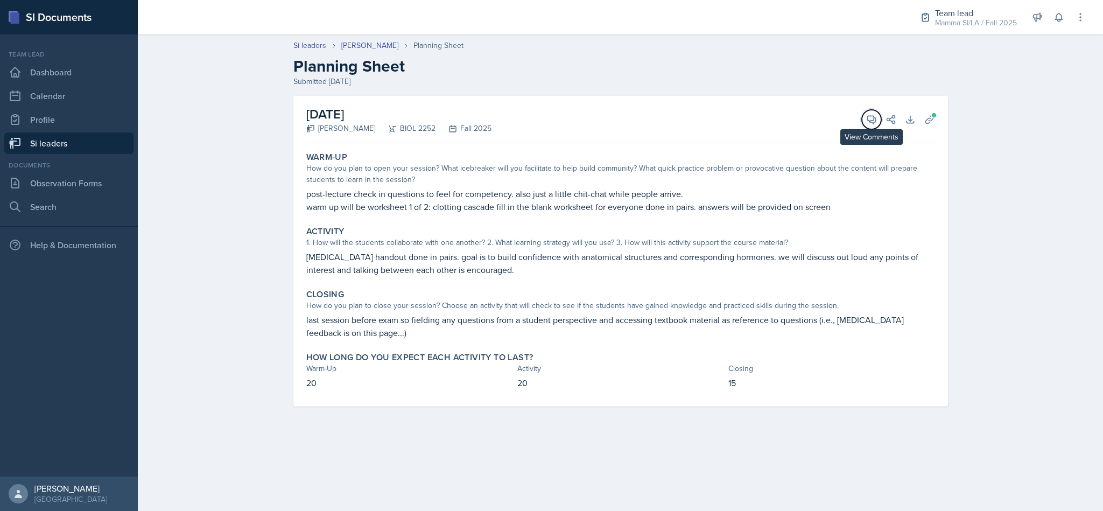
click at [866, 118] on icon at bounding box center [871, 119] width 11 height 11
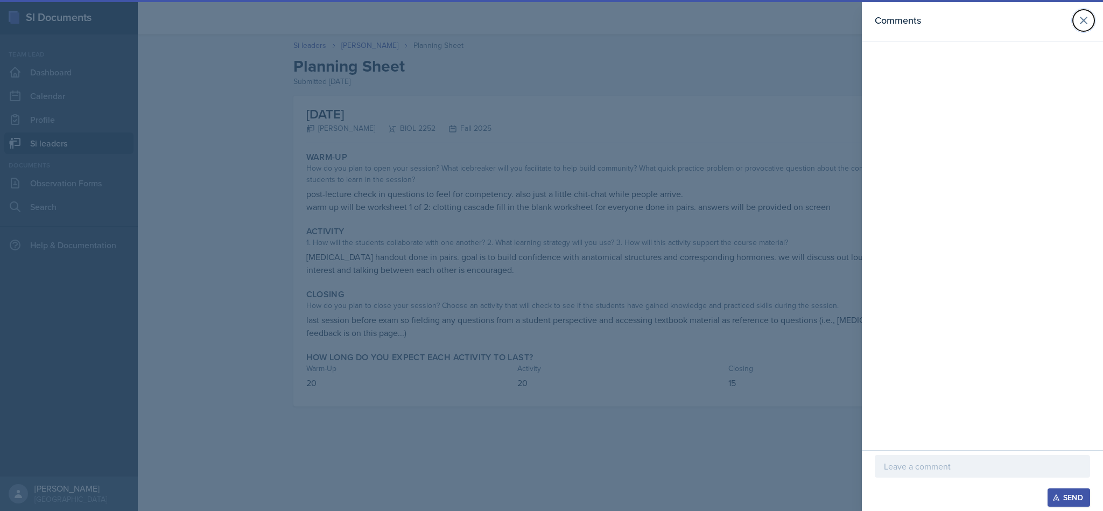
click at [1081, 18] on icon at bounding box center [1083, 20] width 13 height 13
